Goal: Information Seeking & Learning: Learn about a topic

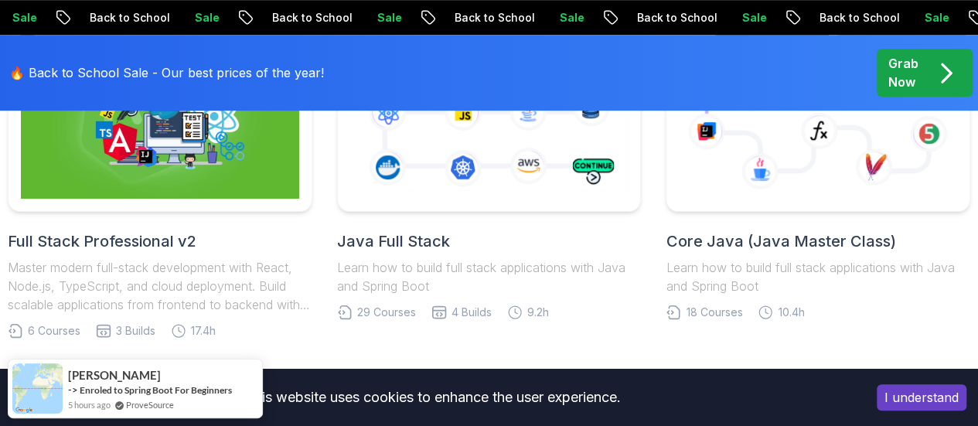
scroll to position [495, 0]
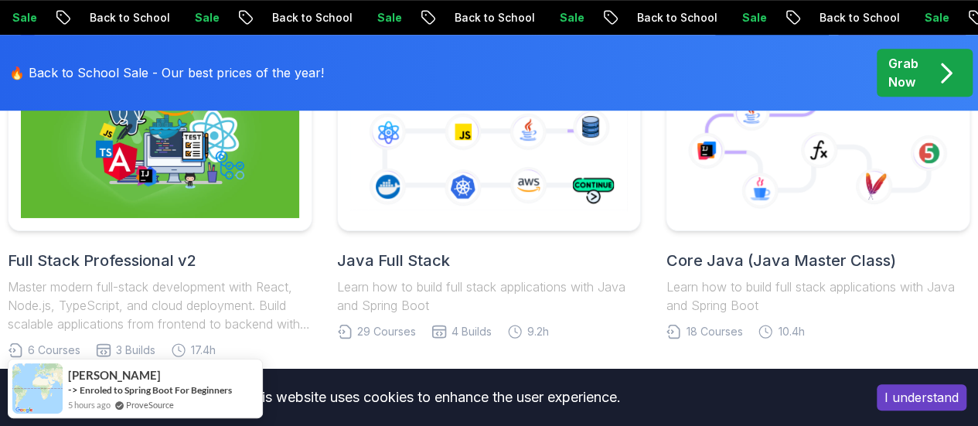
click at [405, 239] on link "Java Full Stack Learn how to build full stack applications with Java and Spring…" at bounding box center [489, 189] width 305 height 302
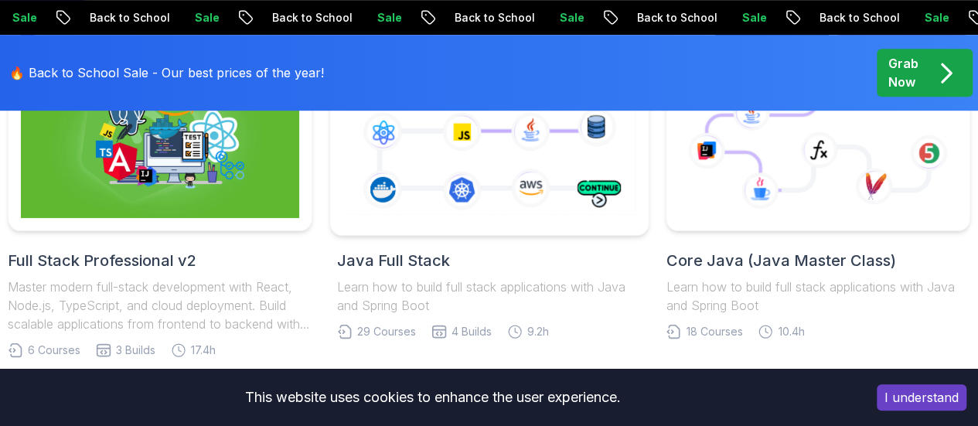
click at [435, 182] on icon at bounding box center [488, 135] width 298 height 166
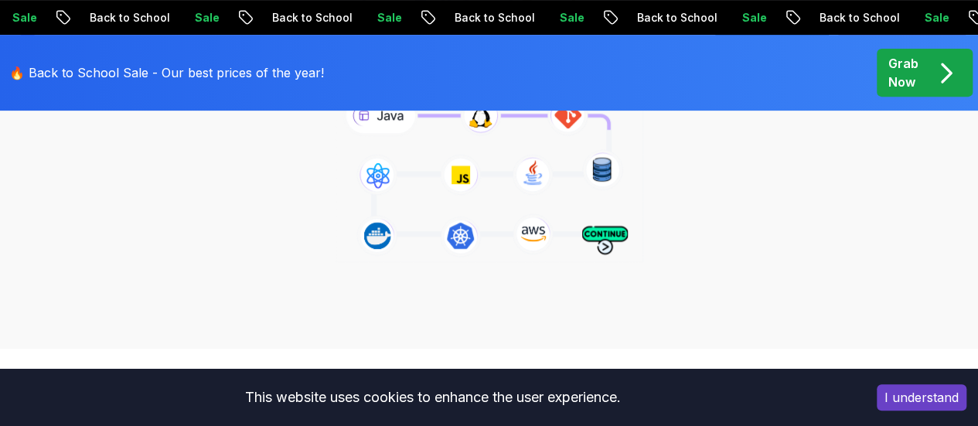
scroll to position [235, 0]
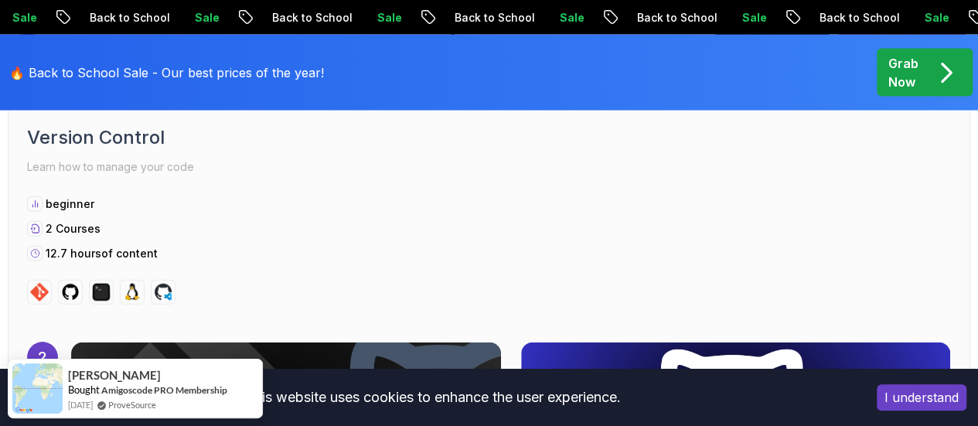
scroll to position [1724, 0]
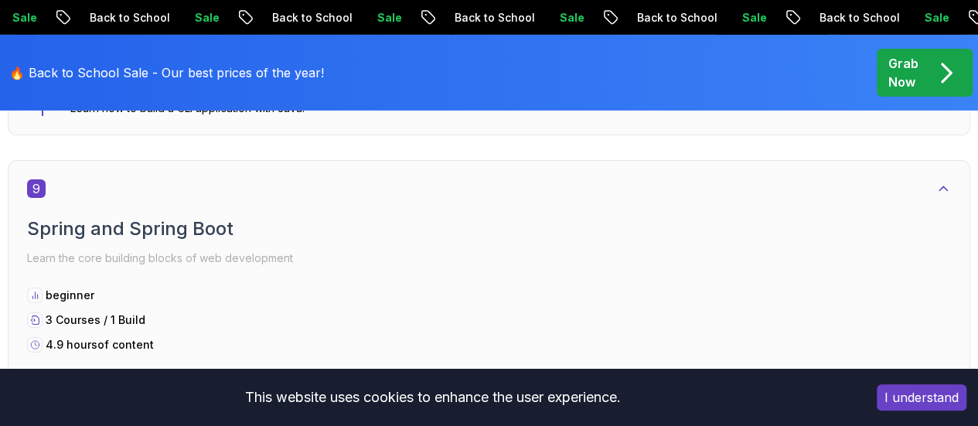
scroll to position [5573, 0]
